Goal: Task Accomplishment & Management: Manage account settings

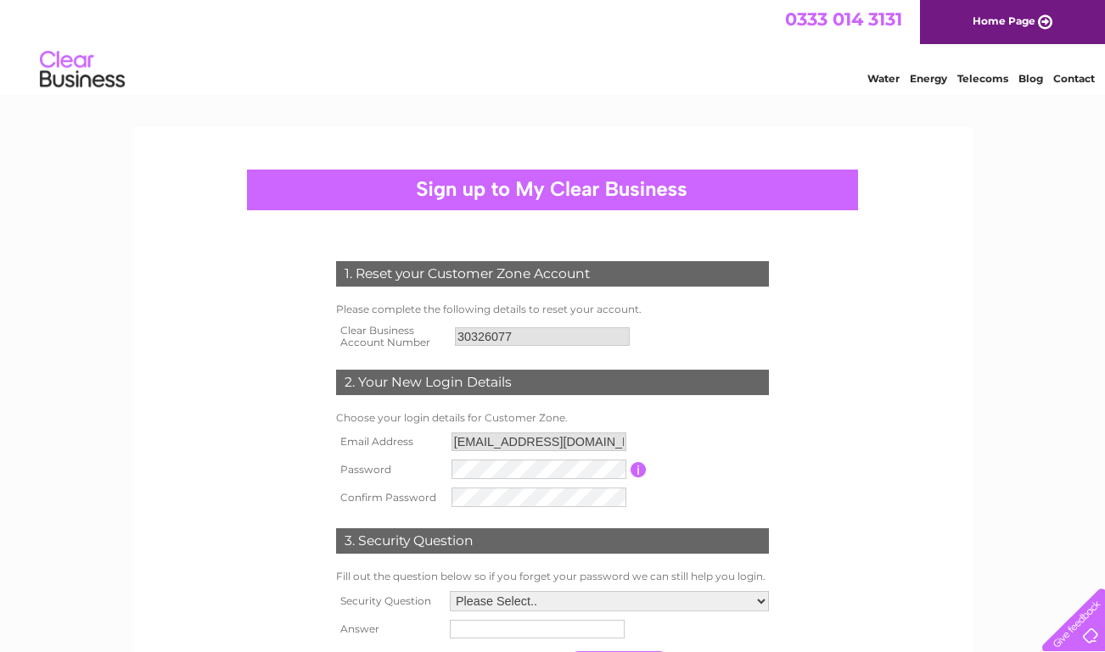
click at [1054, 558] on div "1. Reset your Customer Zone Account Please complete the following details to re…" at bounding box center [552, 576] width 1105 height 899
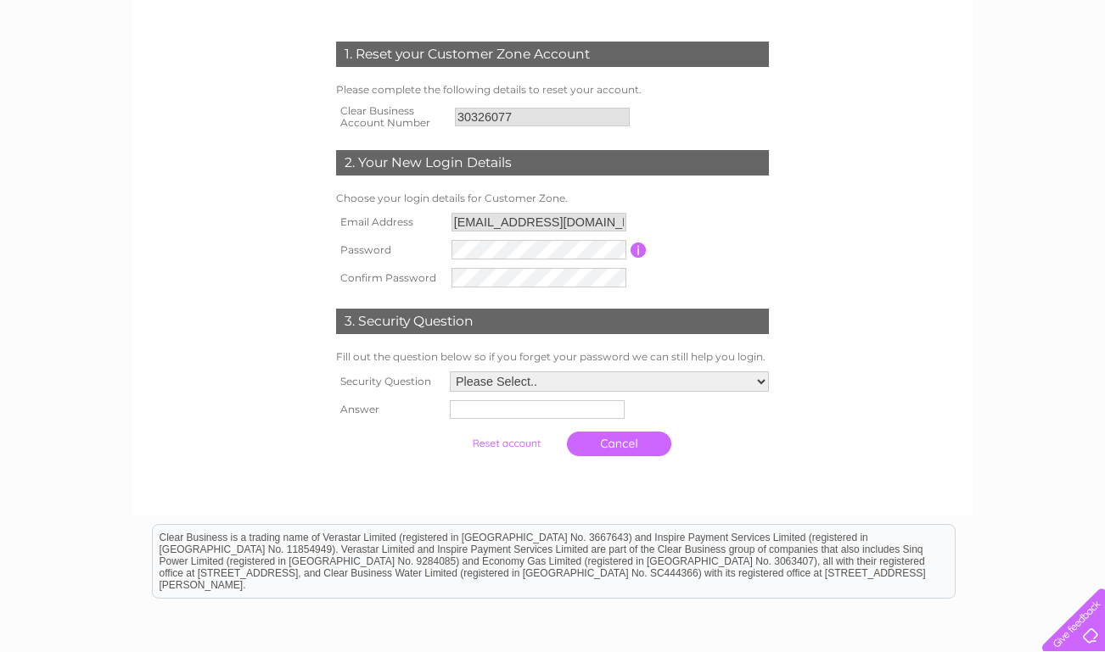
scroll to position [233, 0]
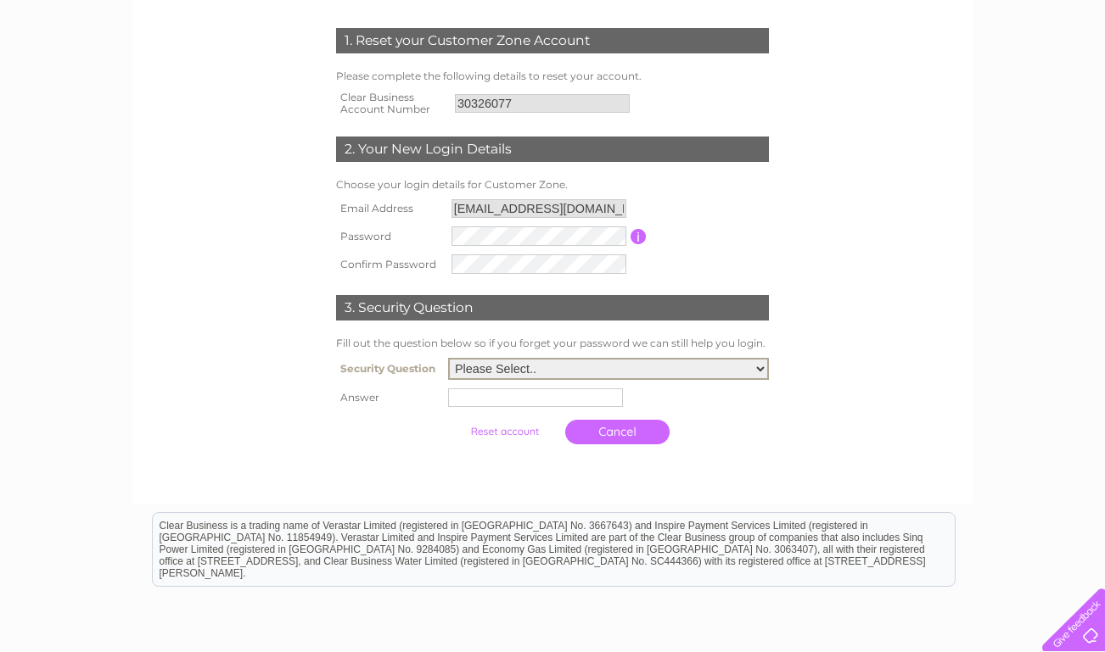
select select "6"
click at [584, 398] on input "text" at bounding box center [538, 397] width 176 height 20
type input "salman khan"
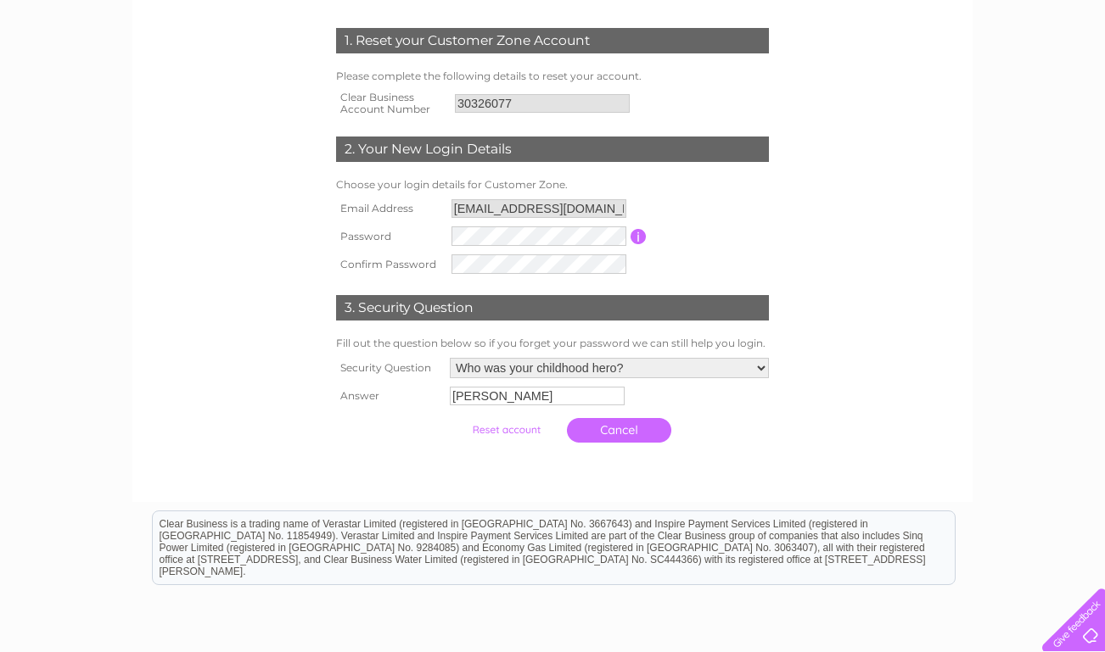
click at [639, 235] on input "button" at bounding box center [638, 236] width 16 height 15
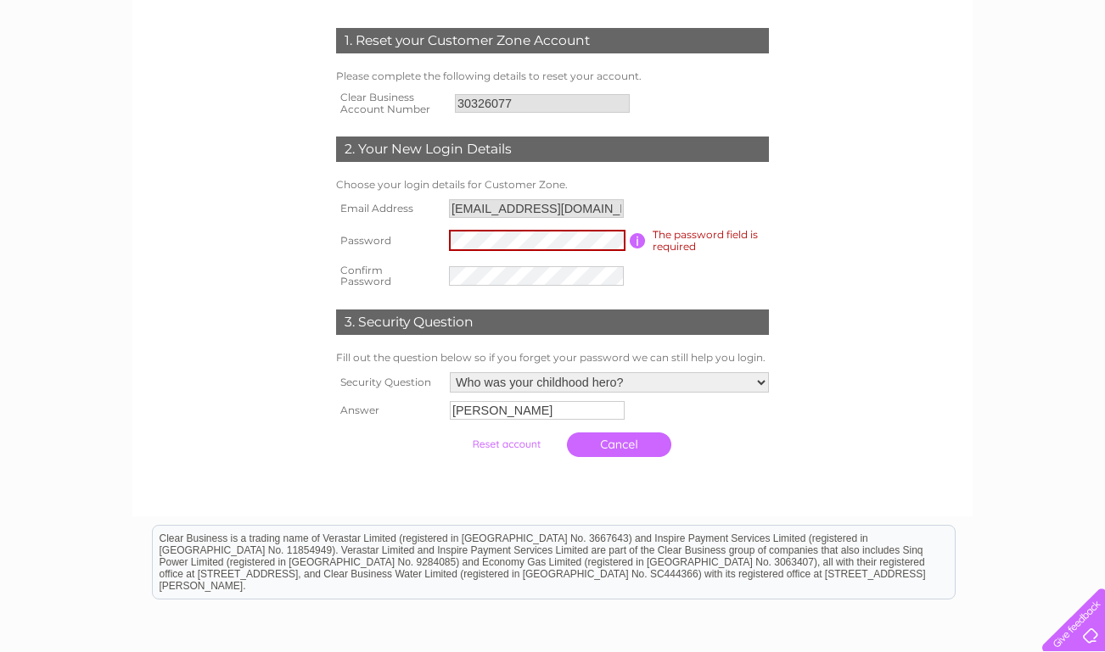
click at [877, 243] on form "1. Reset your Customer Zone Account Please complete the following details to re…" at bounding box center [552, 247] width 808 height 506
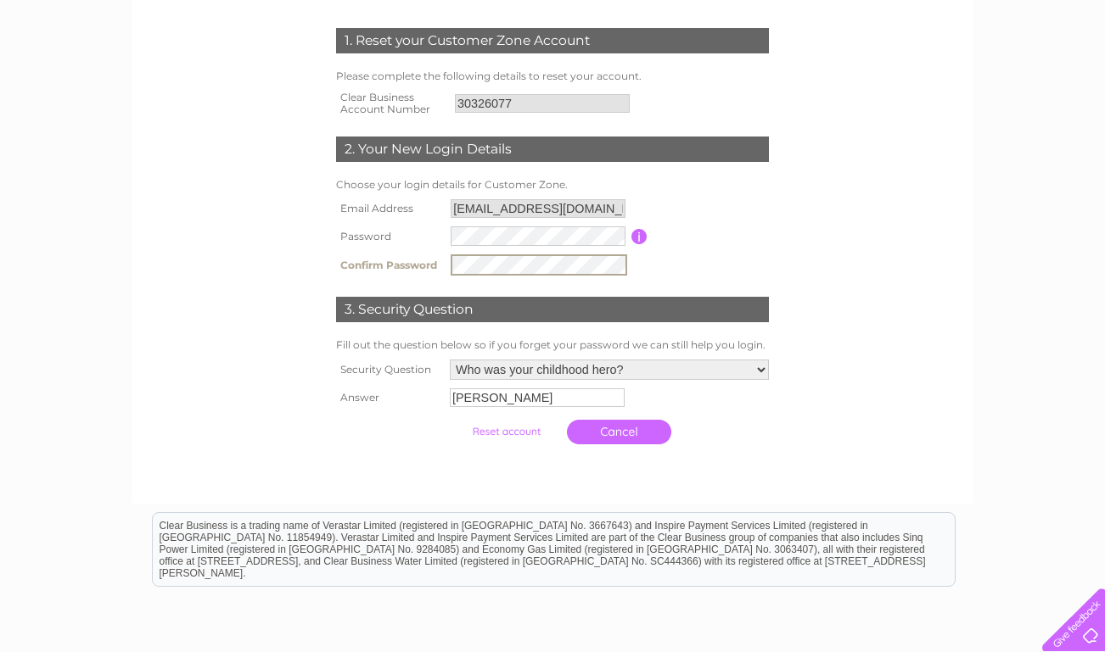
click at [491, 437] on input "submit" at bounding box center [506, 432] width 104 height 24
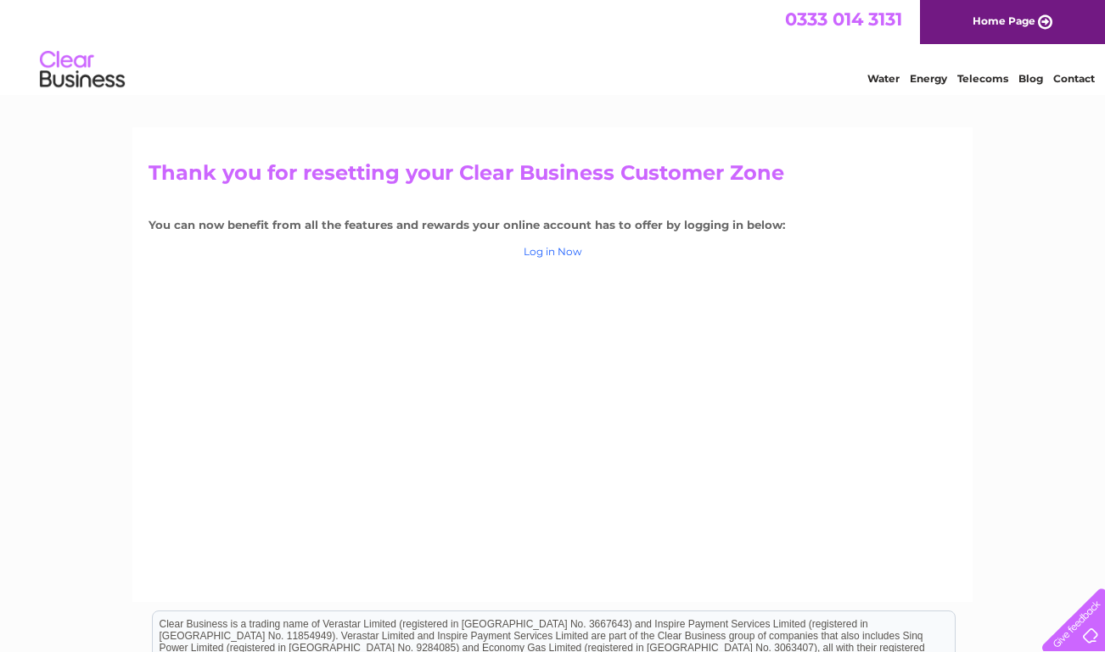
click at [544, 251] on link "Log in Now" at bounding box center [553, 251] width 59 height 13
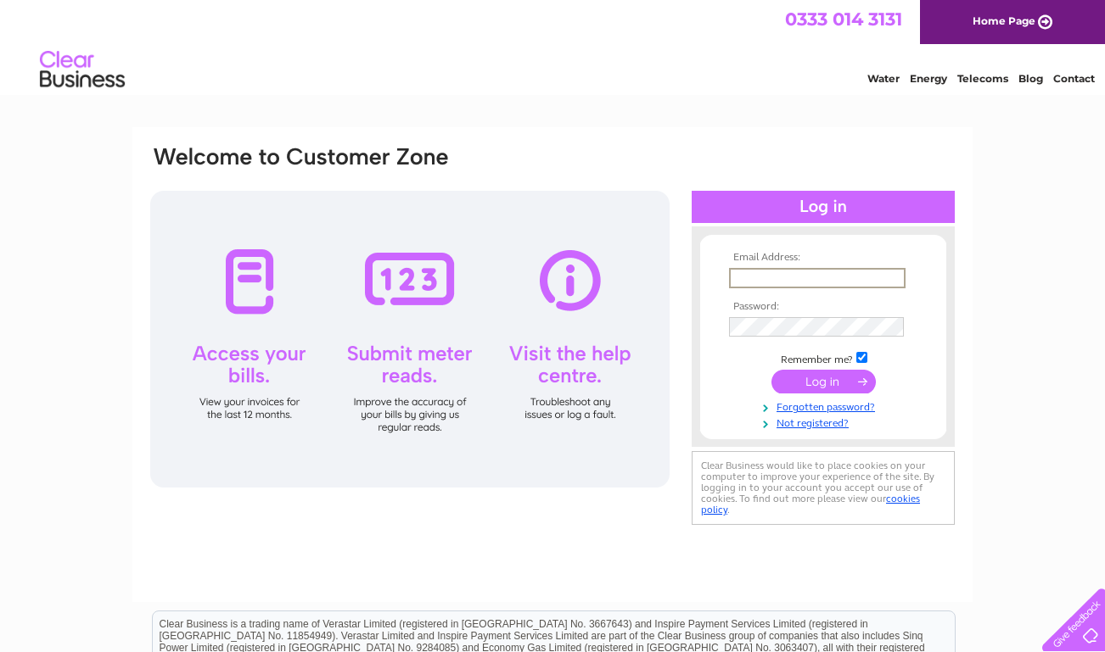
type input "[EMAIL_ADDRESS][DOMAIN_NAME]"
click at [825, 381] on input "submit" at bounding box center [823, 380] width 104 height 24
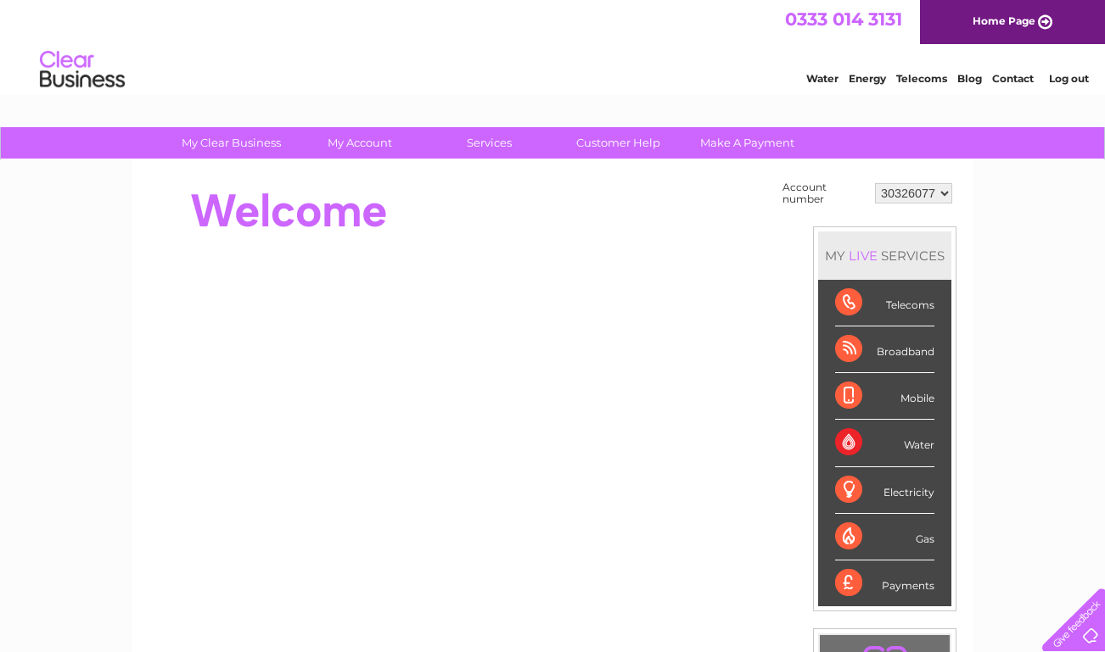
click at [921, 446] on div "Water" at bounding box center [884, 443] width 99 height 47
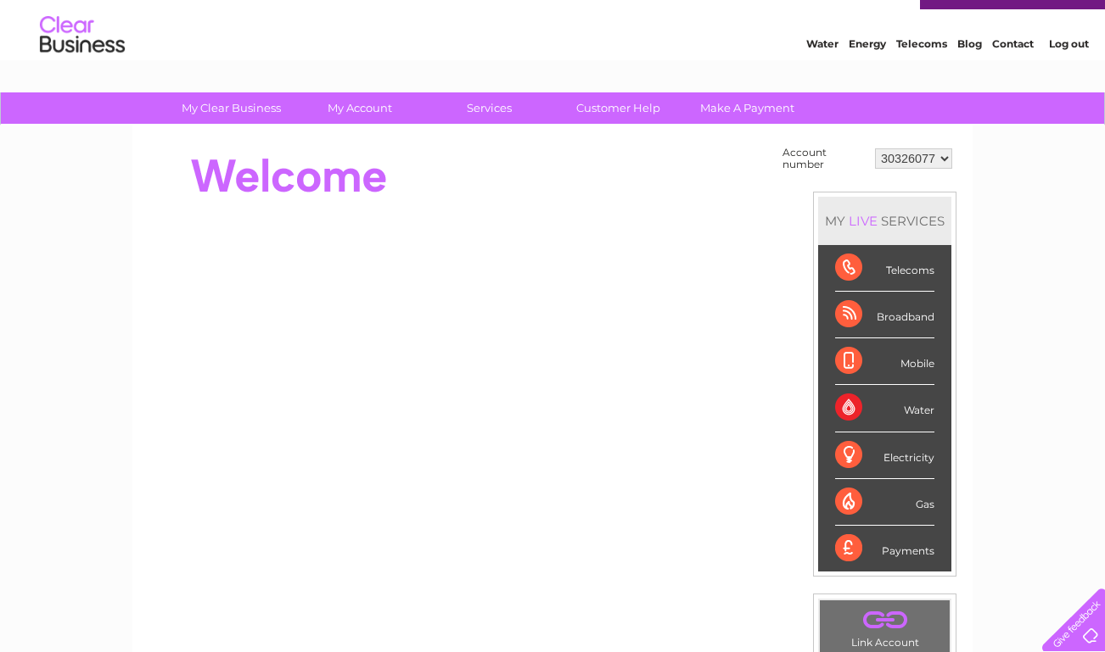
scroll to position [28, 0]
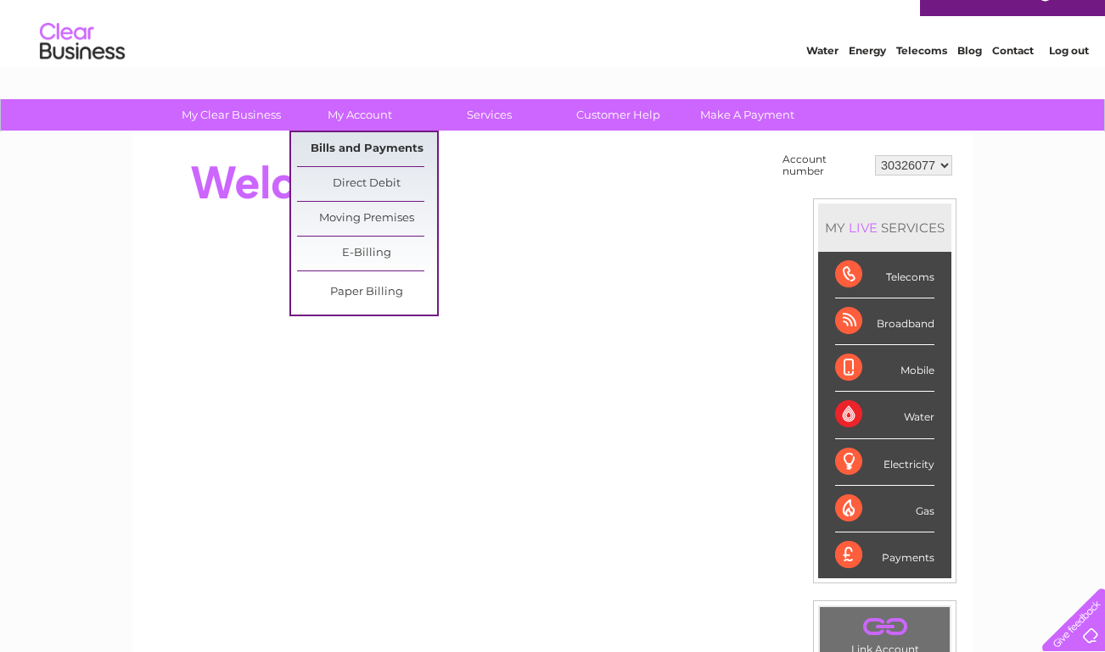
click at [372, 145] on link "Bills and Payments" at bounding box center [367, 149] width 140 height 34
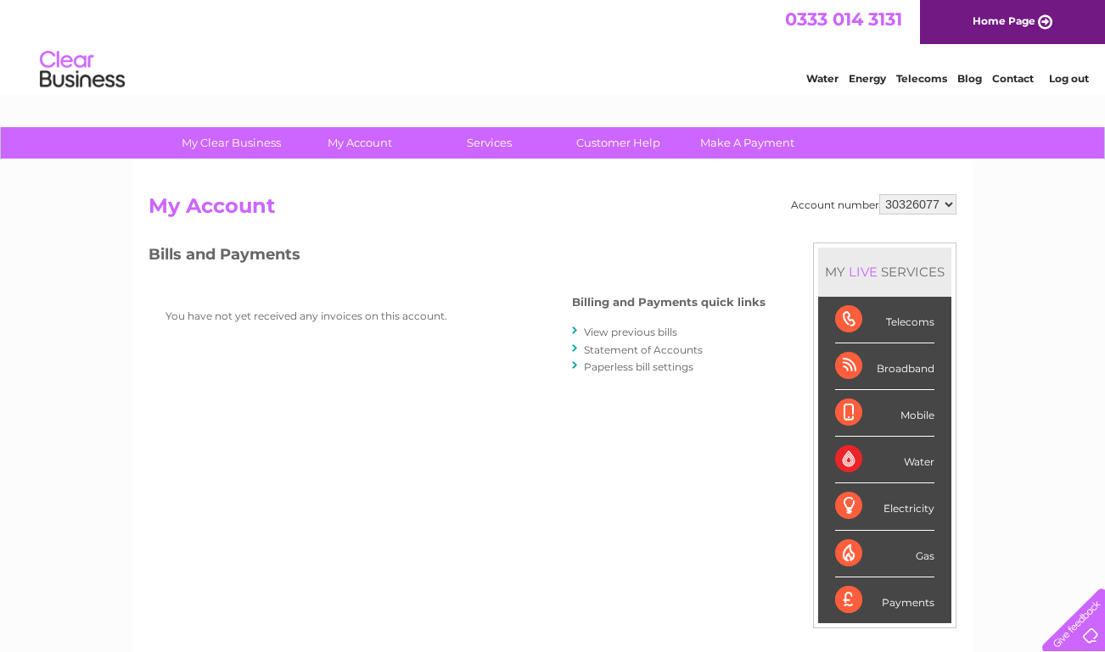
click at [1072, 75] on link "Log out" at bounding box center [1069, 78] width 40 height 13
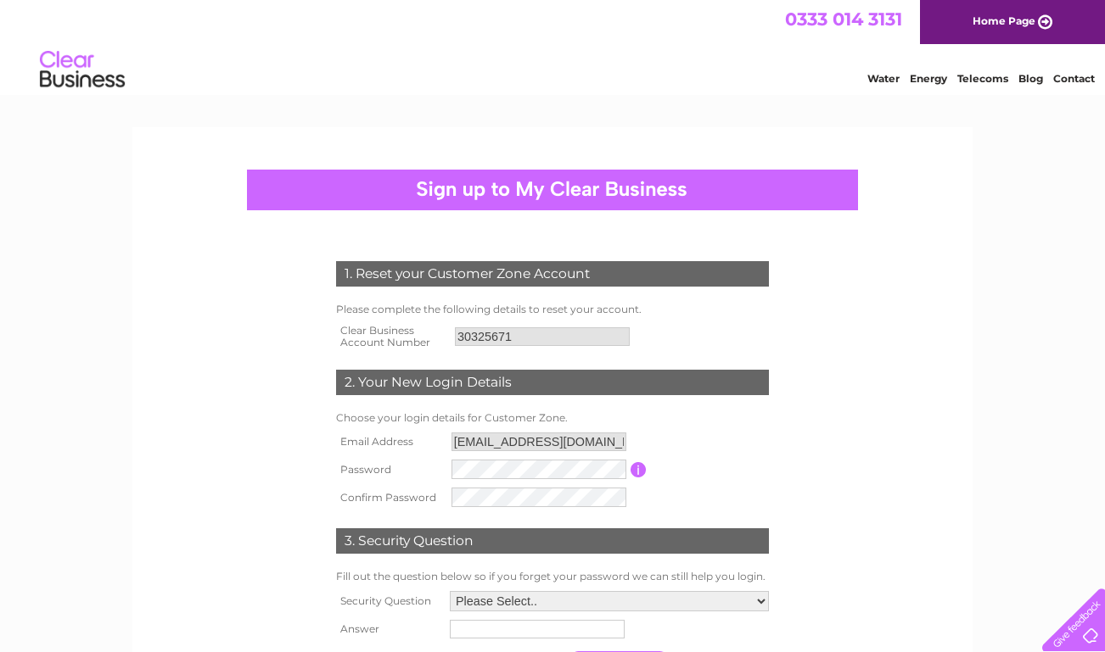
click at [999, 481] on div "1. Reset your Customer Zone Account Please complete the following details to re…" at bounding box center [552, 576] width 1105 height 899
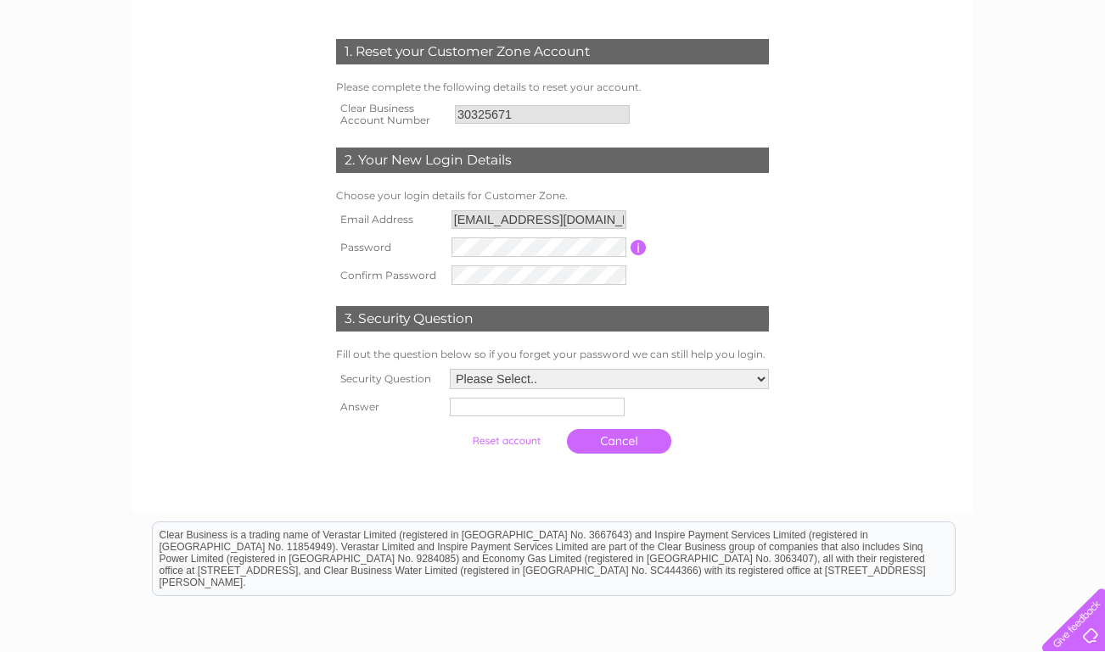
scroll to position [254, 0]
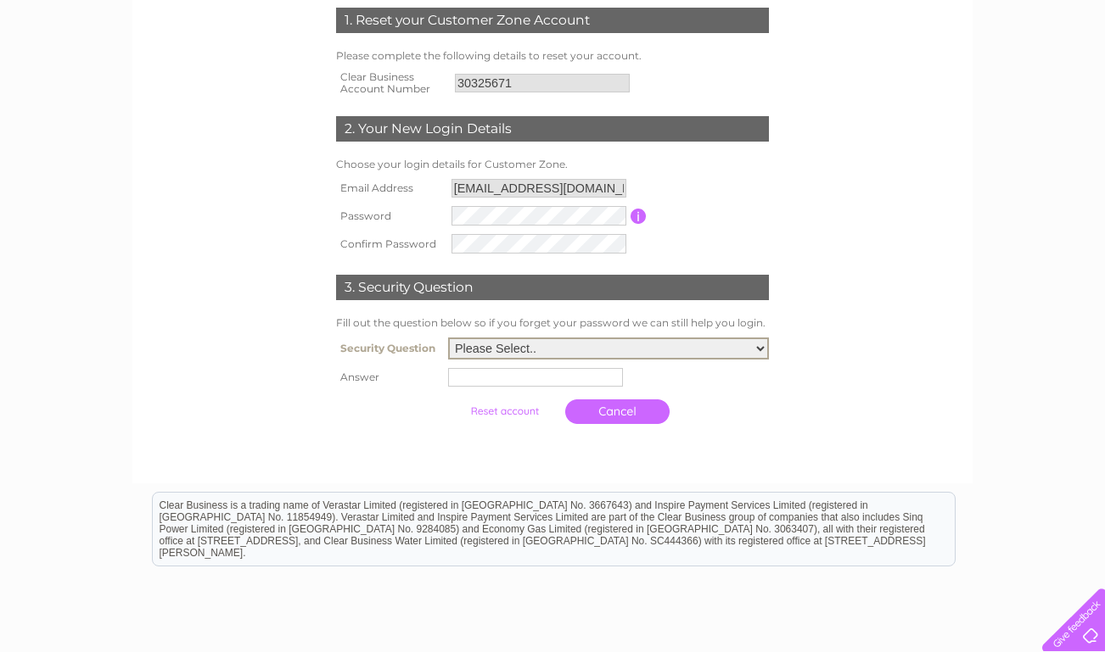
select select "6"
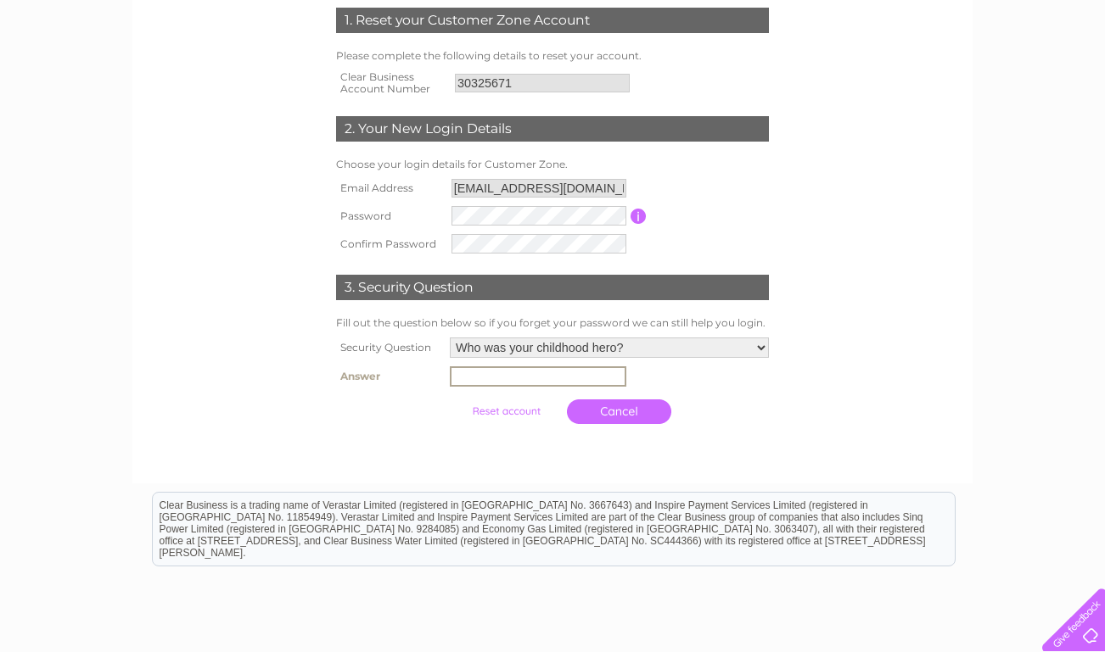
click at [524, 370] on input "text" at bounding box center [538, 377] width 176 height 20
type input "salman khan"
click at [496, 414] on input "submit" at bounding box center [506, 412] width 104 height 24
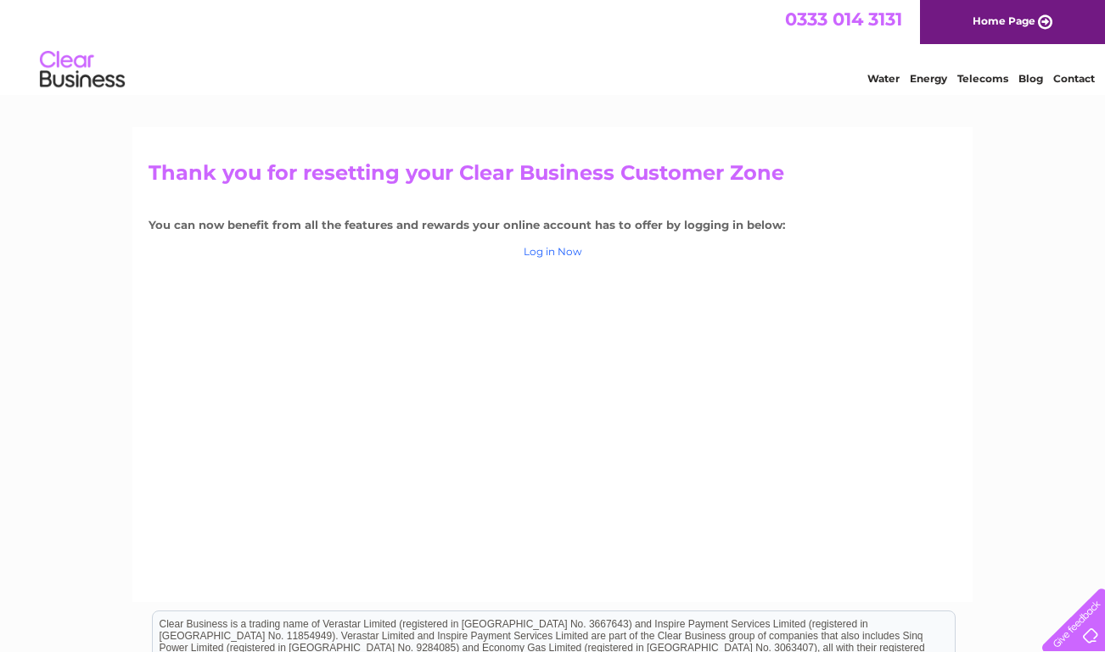
click at [547, 252] on link "Log in Now" at bounding box center [553, 251] width 59 height 13
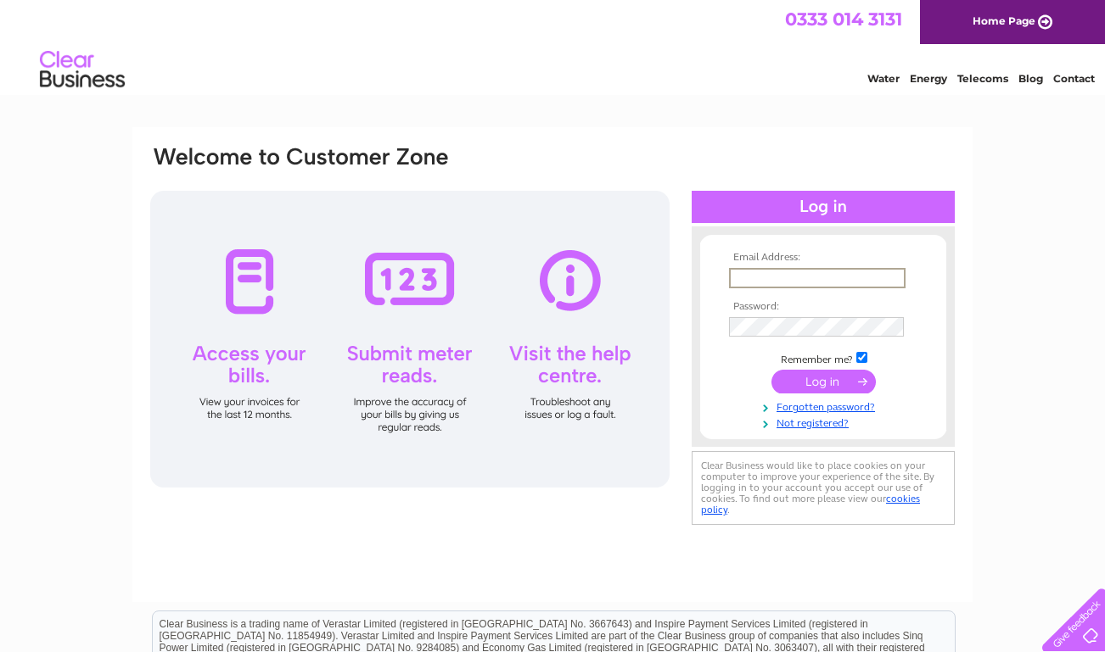
click at [793, 279] on input "text" at bounding box center [817, 278] width 176 height 20
click at [823, 380] on input "submit" at bounding box center [823, 382] width 104 height 24
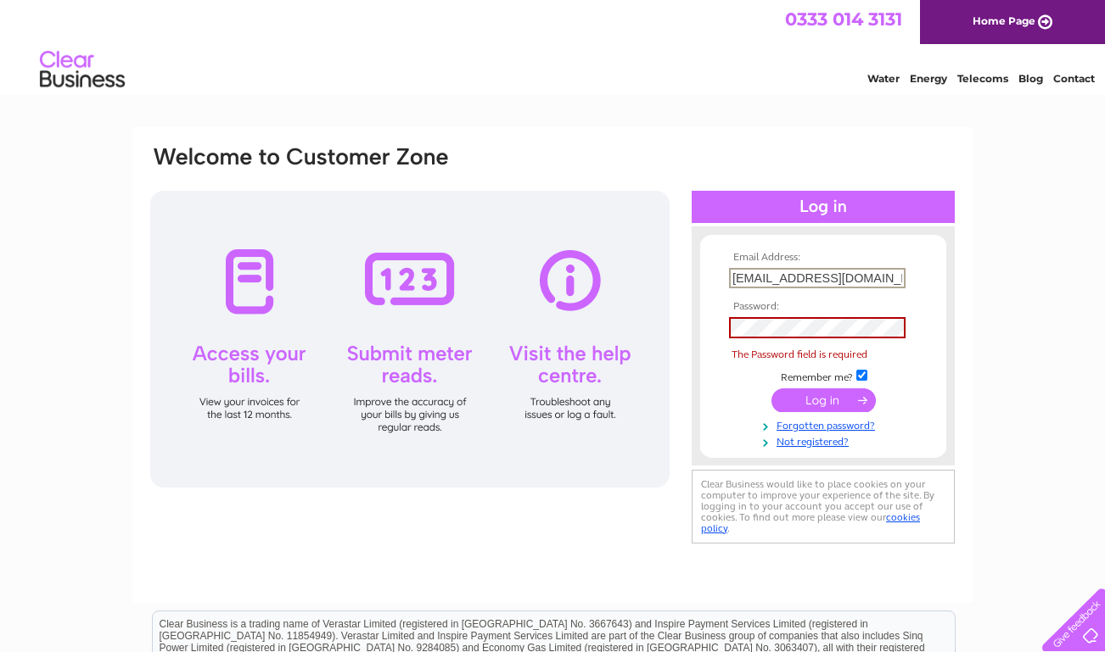
click at [733, 276] on input "babagfoodstoreltd@gmail.com" at bounding box center [817, 278] width 176 height 20
type input "binfobabagfoodstoreltd@gmail.com"
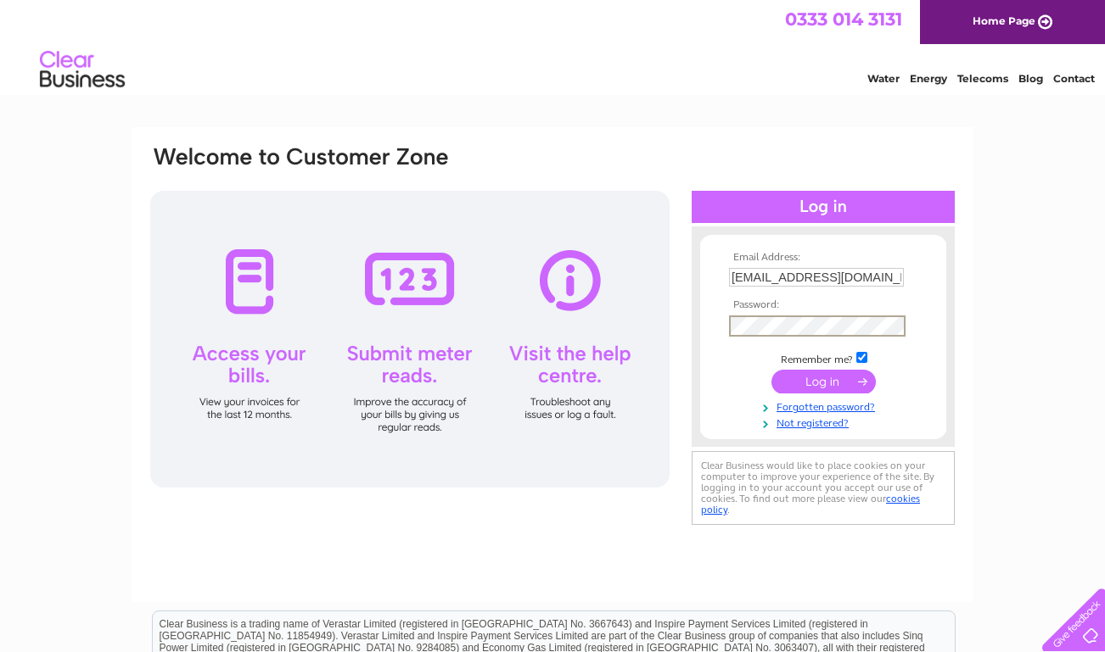
click at [807, 384] on input "submit" at bounding box center [823, 382] width 104 height 24
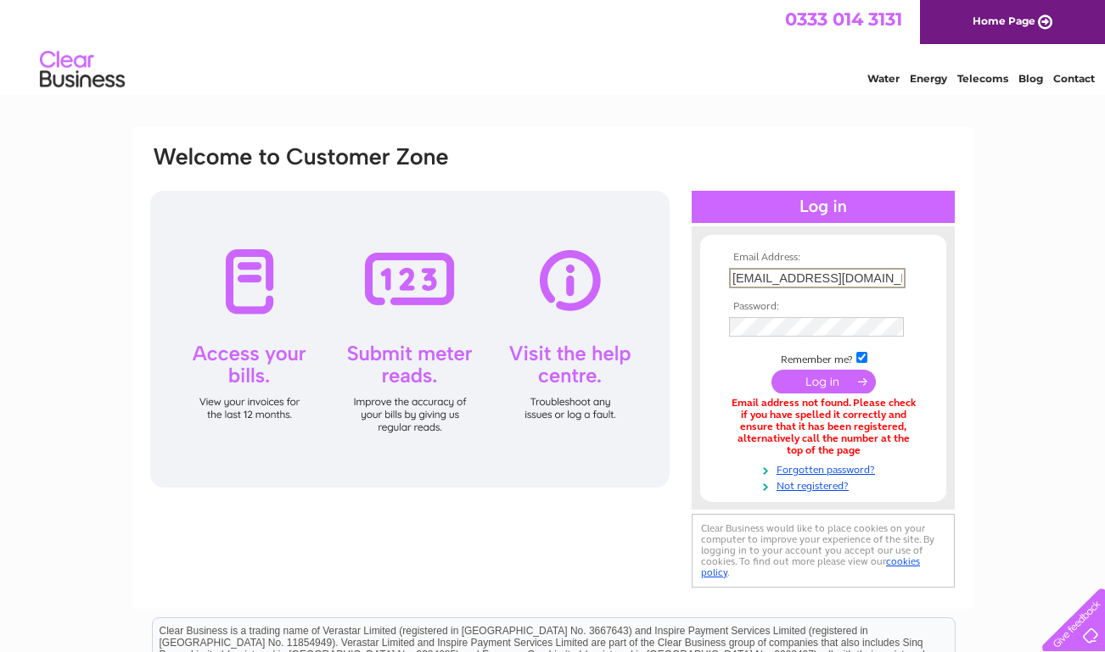
type input "infobabagfoodstoreltd@gmail.com"
click at [818, 387] on input "submit" at bounding box center [823, 382] width 104 height 24
